Goal: Task Accomplishment & Management: Complete application form

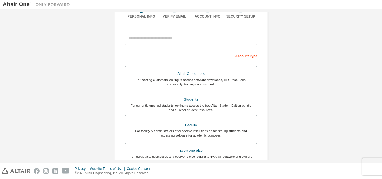
scroll to position [56, 0]
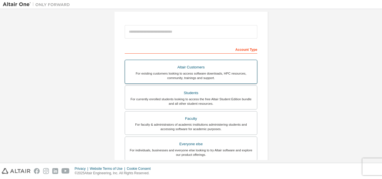
drag, startPoint x: 210, startPoint y: 103, endPoint x: 172, endPoint y: 97, distance: 38.3
click at [172, 97] on div "Students" at bounding box center [190, 93] width 125 height 8
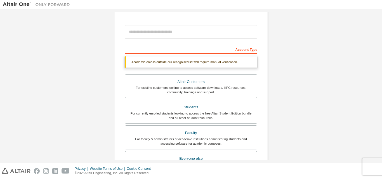
click at [166, 61] on div "Academic emails outside our recognised list will require manual verification." at bounding box center [191, 62] width 133 height 11
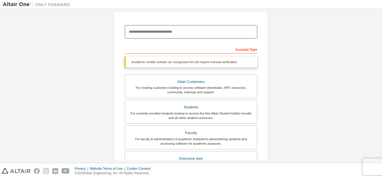
click at [194, 36] on input "email" at bounding box center [191, 31] width 133 height 13
type input "**********"
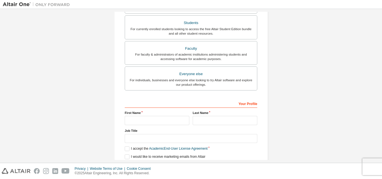
scroll to position [140, 0]
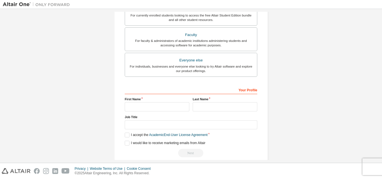
click at [230, 88] on div "Your Profile" at bounding box center [191, 89] width 133 height 9
click at [236, 91] on div "Your Profile" at bounding box center [191, 89] width 133 height 9
click at [247, 91] on div "Your Profile" at bounding box center [191, 89] width 133 height 9
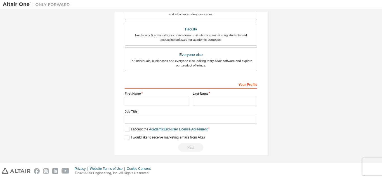
scroll to position [148, 0]
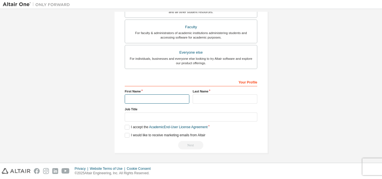
click at [149, 101] on input "text" at bounding box center [157, 99] width 65 height 9
type input "*******"
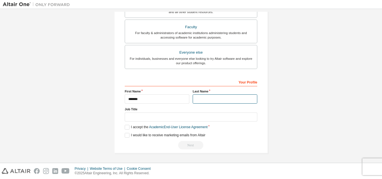
click at [211, 101] on input "text" at bounding box center [225, 99] width 65 height 9
type input "*****"
click at [127, 127] on label "I accept the Academic End-User License Agreement" at bounding box center [166, 127] width 83 height 5
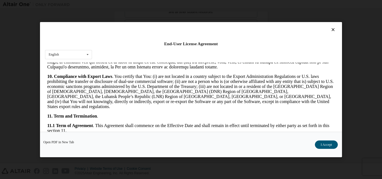
scroll to position [840, 0]
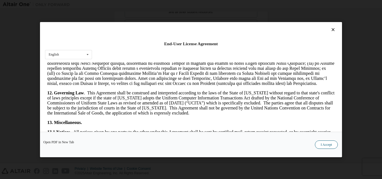
click at [324, 143] on button "I Accept" at bounding box center [326, 144] width 23 height 8
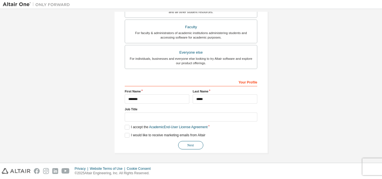
click at [187, 142] on button "Next" at bounding box center [190, 145] width 25 height 8
click at [187, 142] on div "Next" at bounding box center [191, 145] width 133 height 8
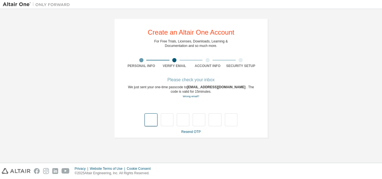
type input "*"
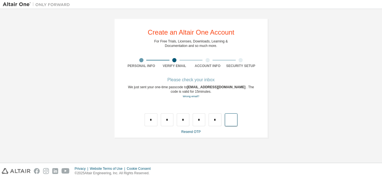
type input "*"
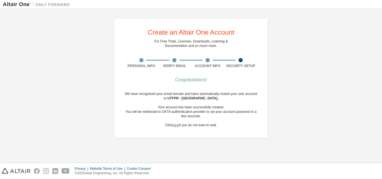
click at [176, 126] on link "here" at bounding box center [175, 125] width 7 height 4
